Goal: Task Accomplishment & Management: Manage account settings

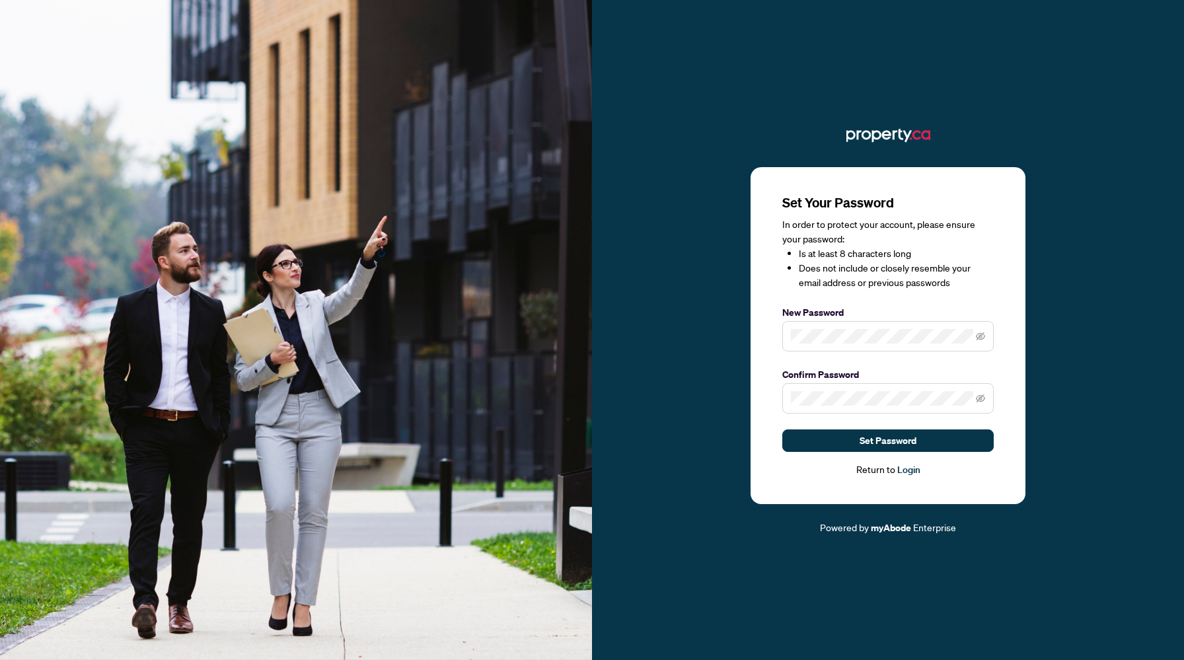
click at [1013, 291] on div "Set Your Password In order to protect your account, please ensure your password…" at bounding box center [888, 336] width 275 height 338
click at [924, 442] on button "Set Password" at bounding box center [887, 441] width 211 height 22
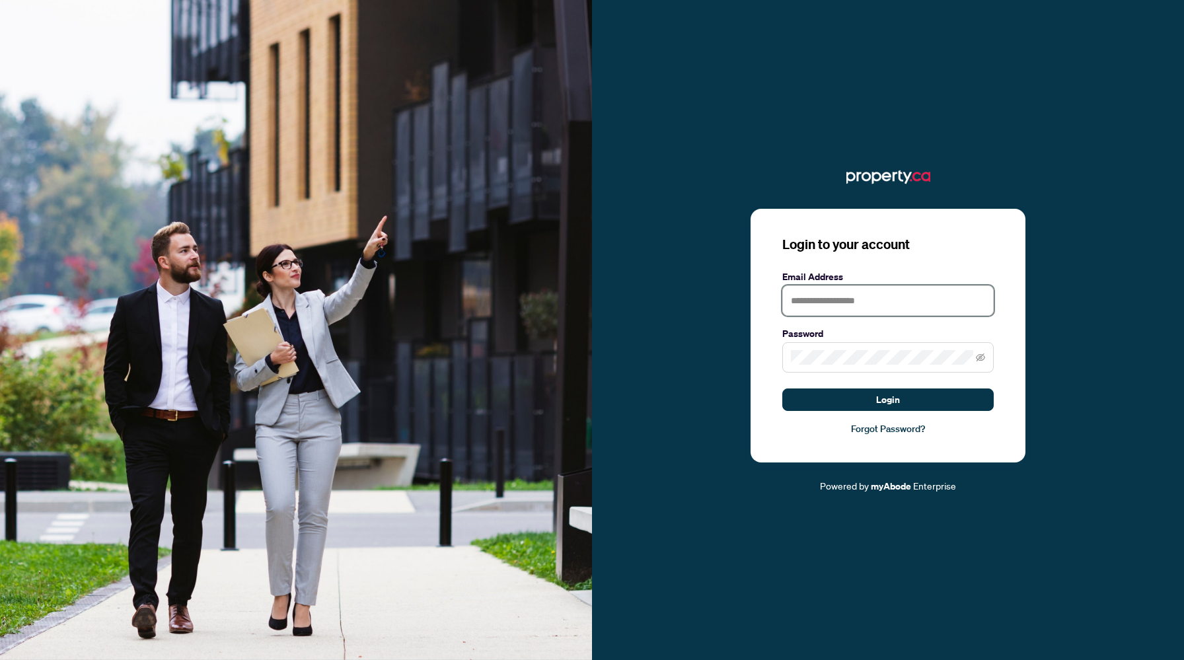
type input "**********"
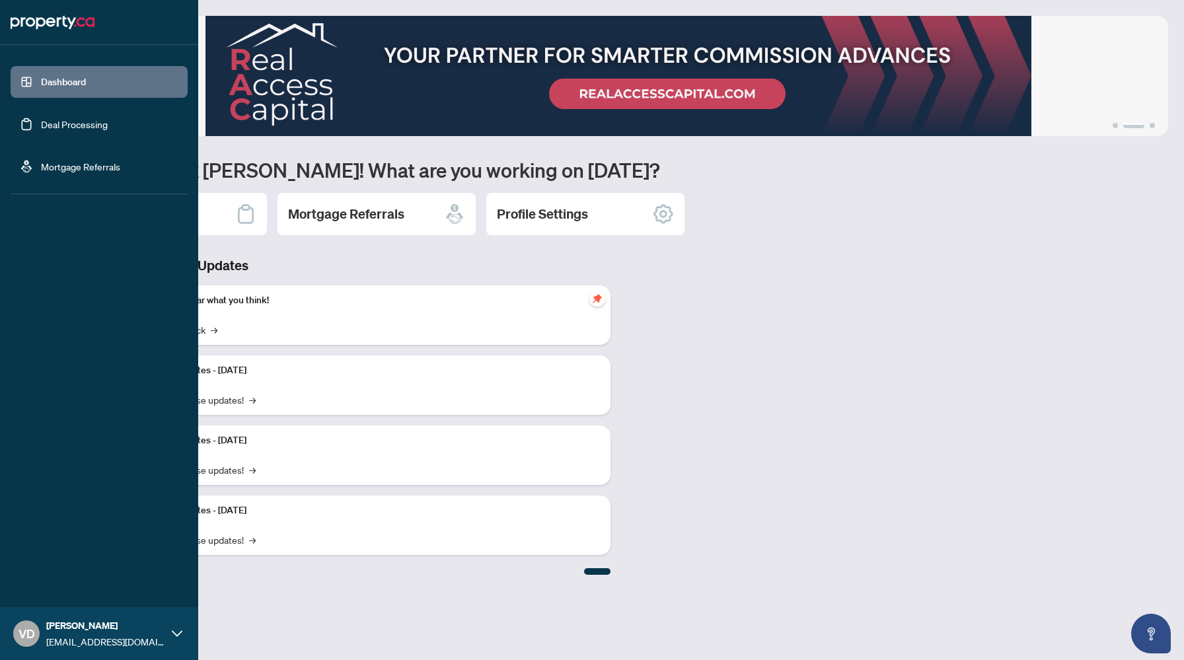
click at [41, 120] on link "Deal Processing" at bounding box center [74, 124] width 67 height 12
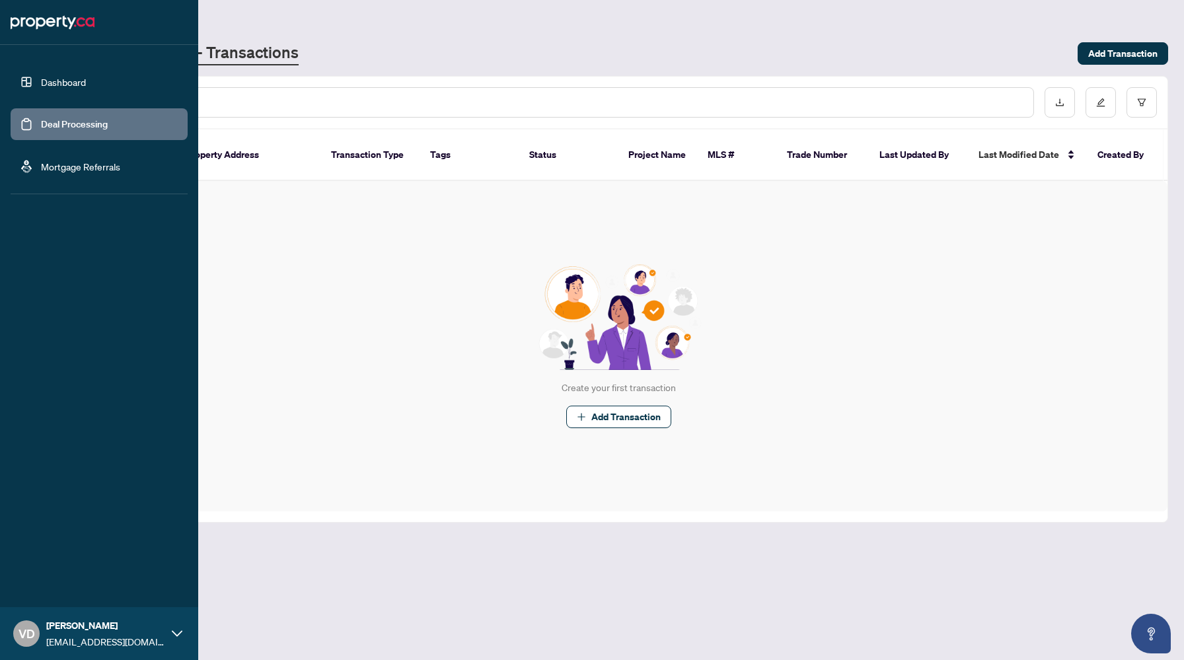
click at [41, 165] on link "Mortgage Referrals" at bounding box center [80, 167] width 79 height 12
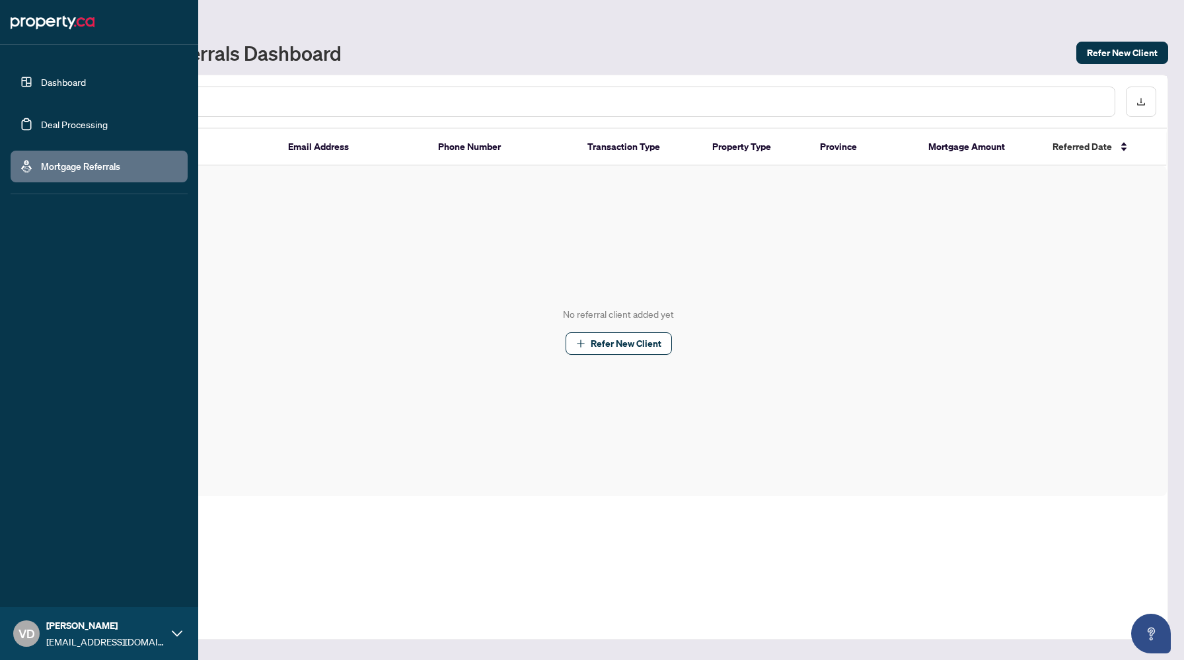
click at [64, 626] on span "[PERSON_NAME]" at bounding box center [105, 626] width 119 height 15
click at [66, 582] on span "Profile Settings" at bounding box center [69, 582] width 63 height 21
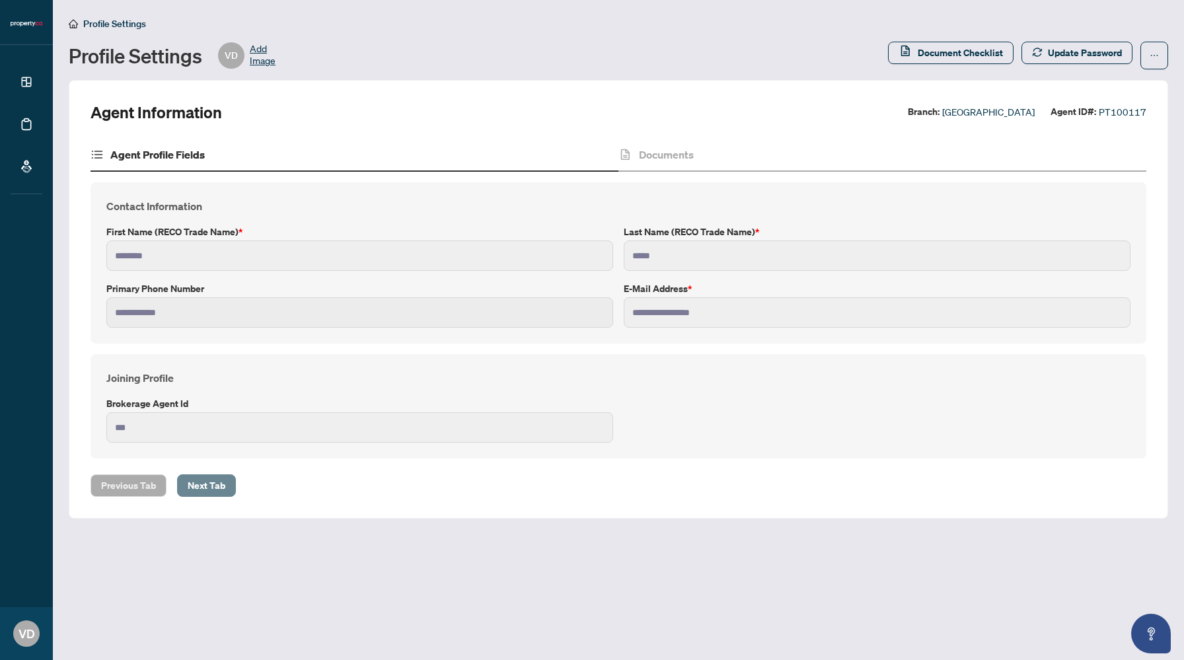
click at [217, 482] on span "Next Tab" at bounding box center [207, 485] width 38 height 21
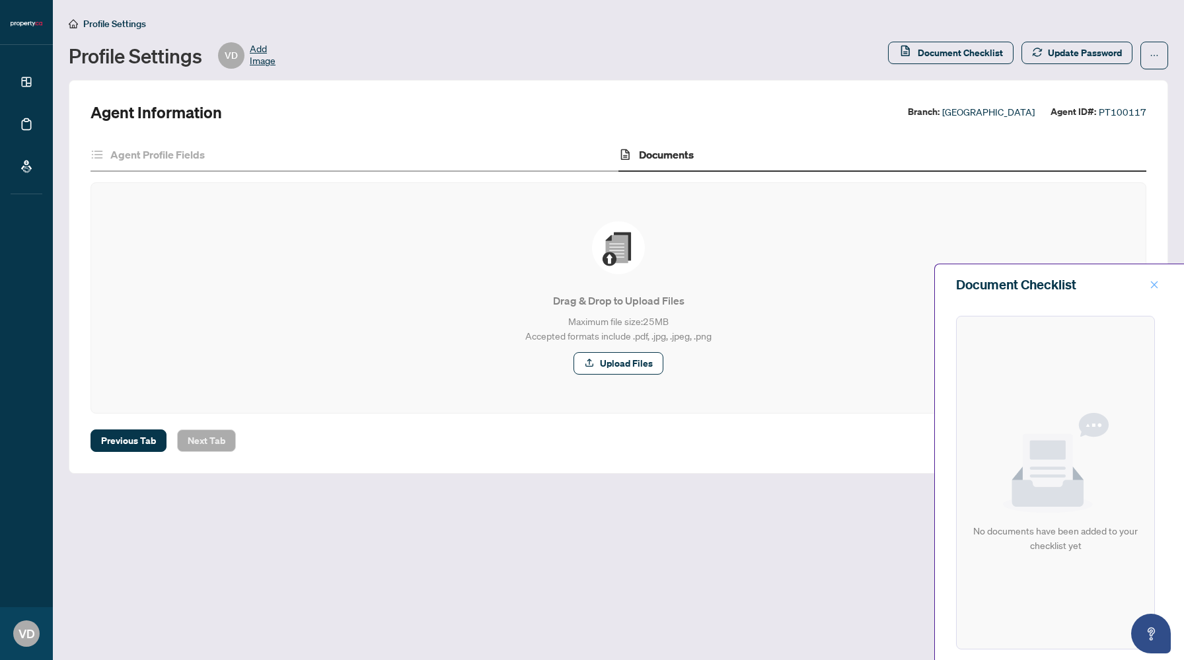
click at [1155, 281] on icon "close" at bounding box center [1154, 284] width 9 height 9
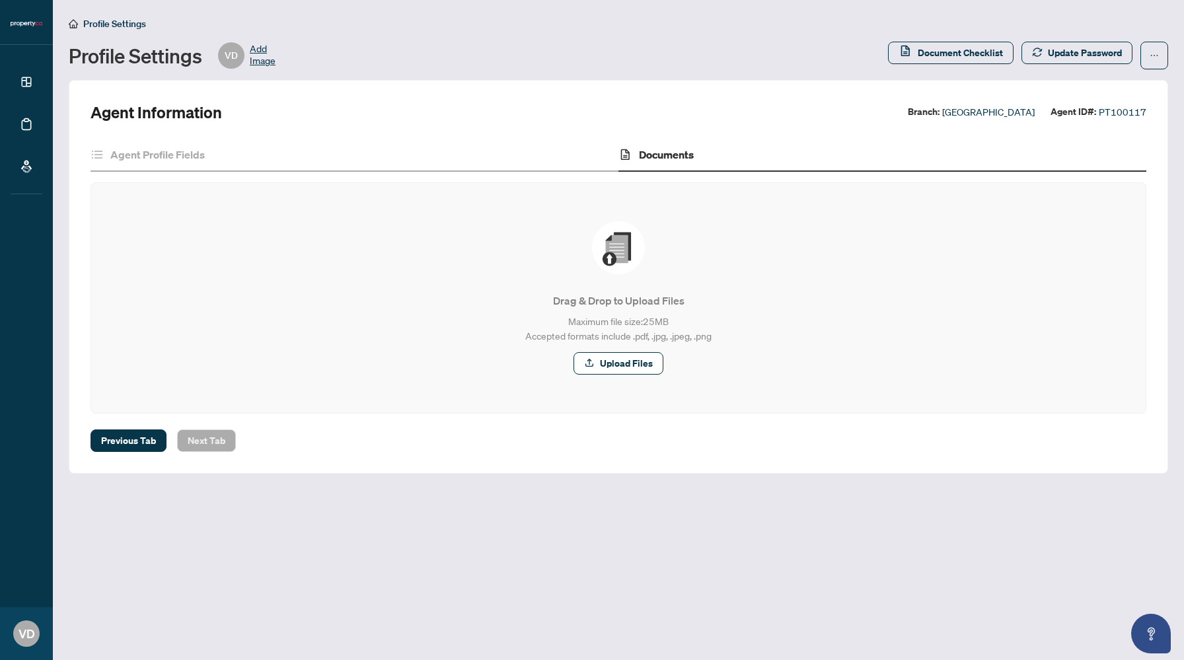
click at [269, 59] on span "Add Image" at bounding box center [263, 55] width 26 height 26
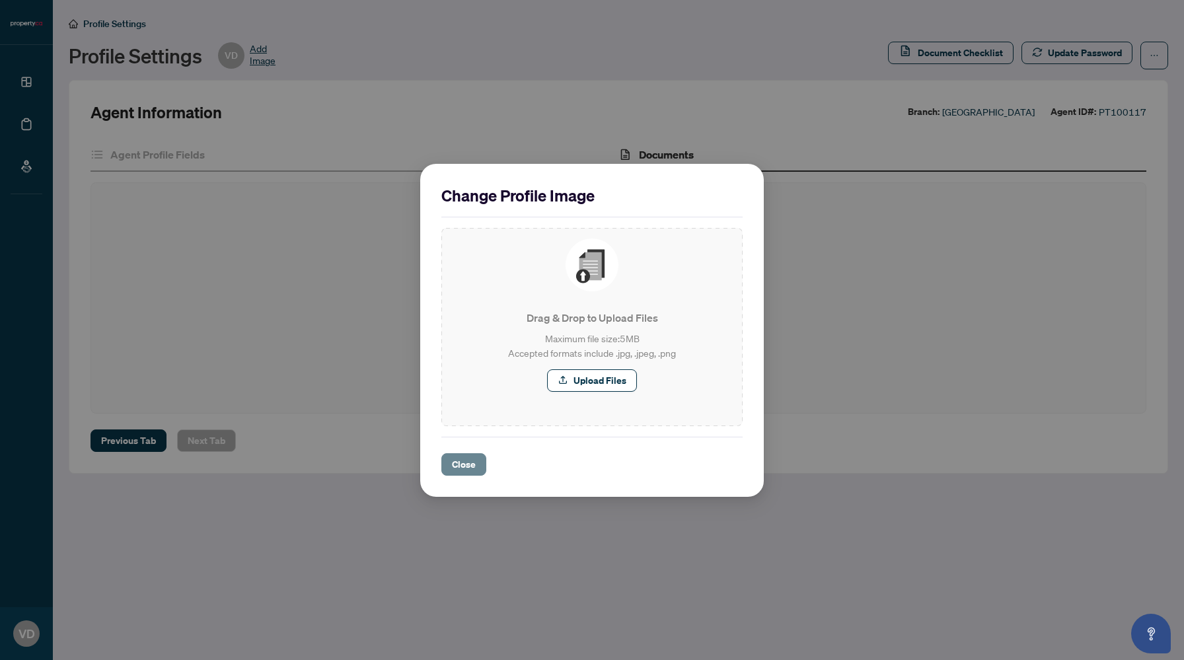
click at [464, 460] on span "Close" at bounding box center [464, 464] width 24 height 21
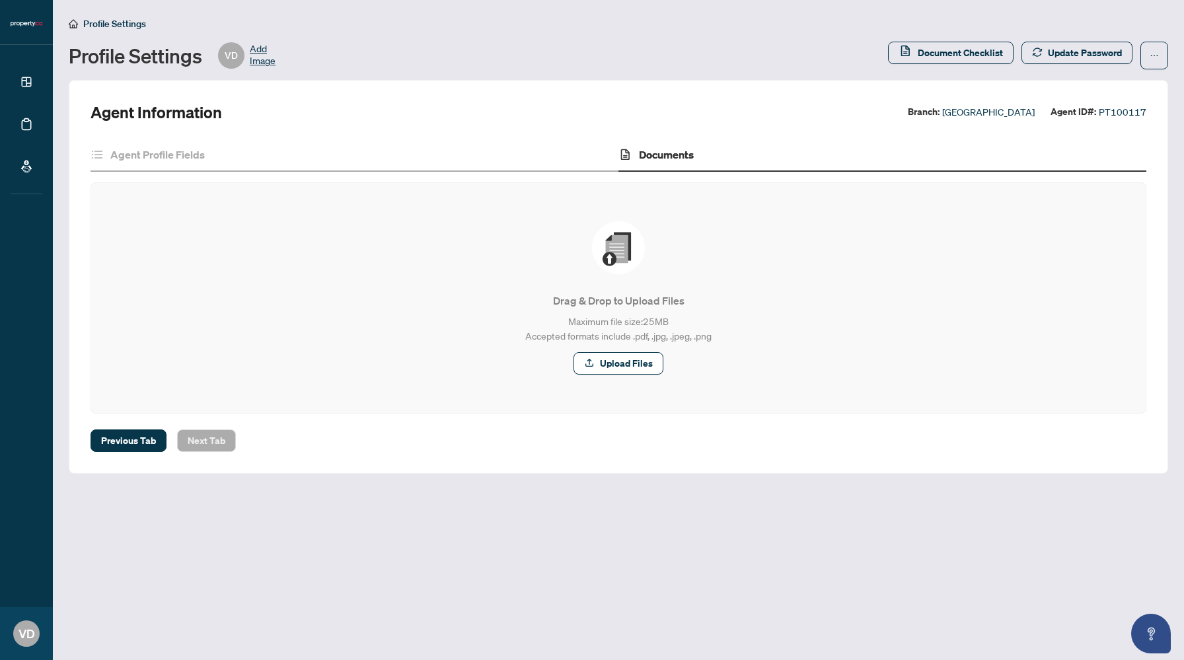
click at [127, 26] on span "Profile Settings" at bounding box center [114, 24] width 63 height 12
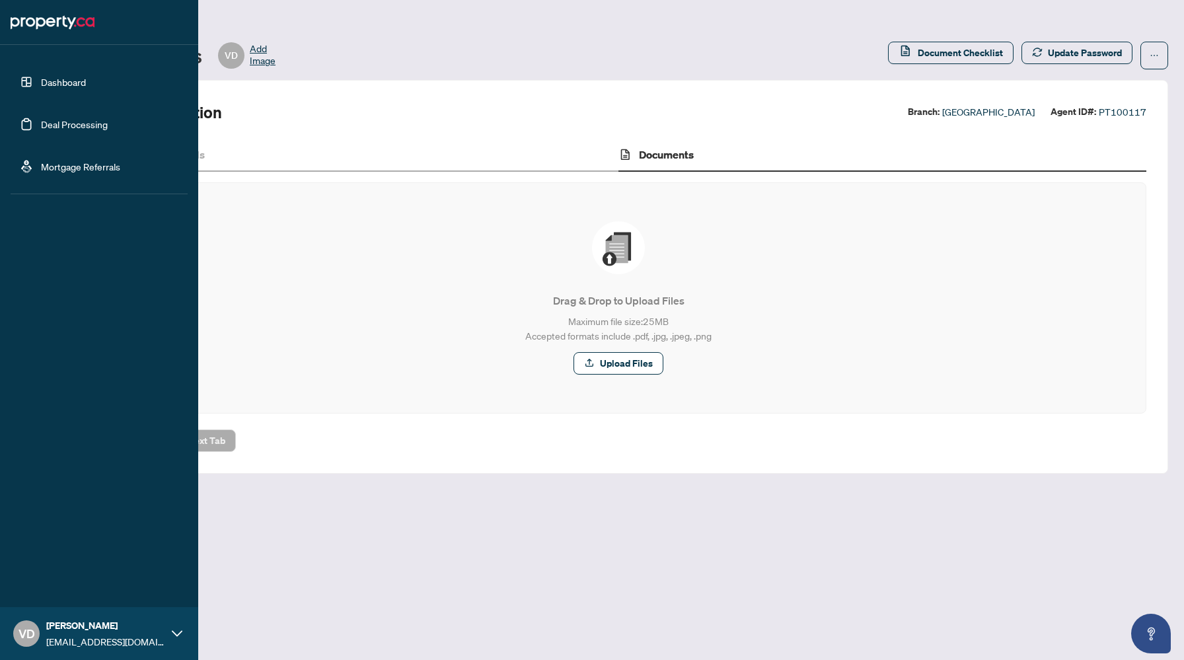
click at [41, 172] on link "Mortgage Referrals" at bounding box center [80, 167] width 79 height 12
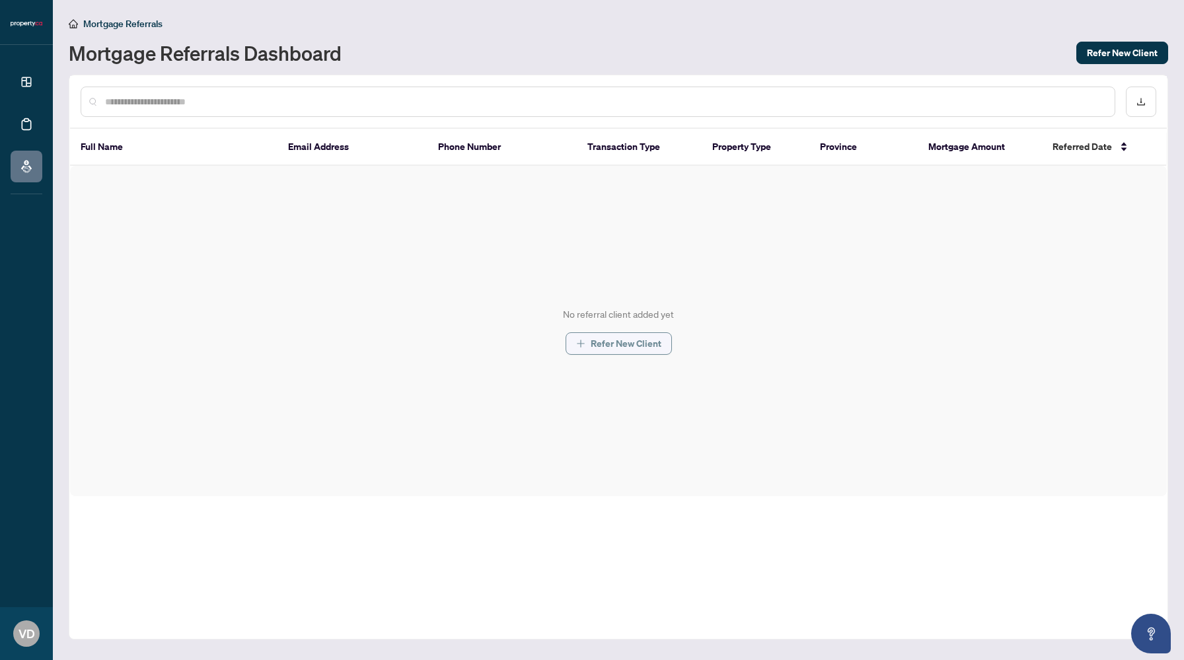
click at [639, 347] on span "Refer New Client" at bounding box center [626, 343] width 71 height 21
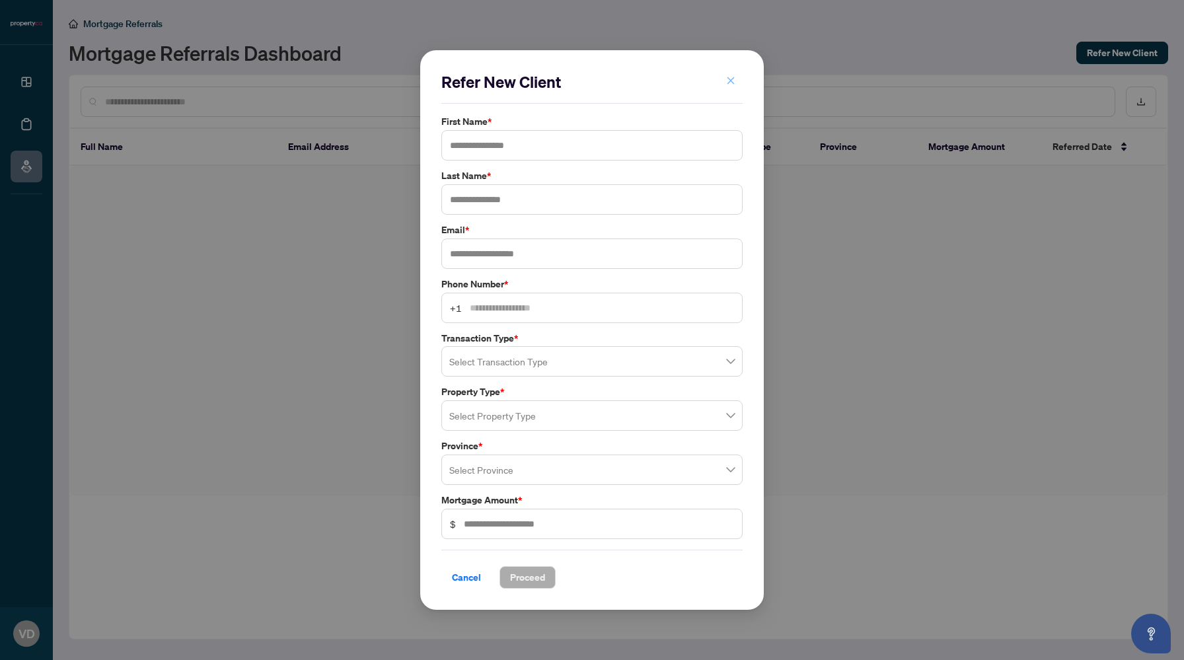
click at [733, 79] on icon "close" at bounding box center [731, 80] width 7 height 7
